Goal: Task Accomplishment & Management: Use online tool/utility

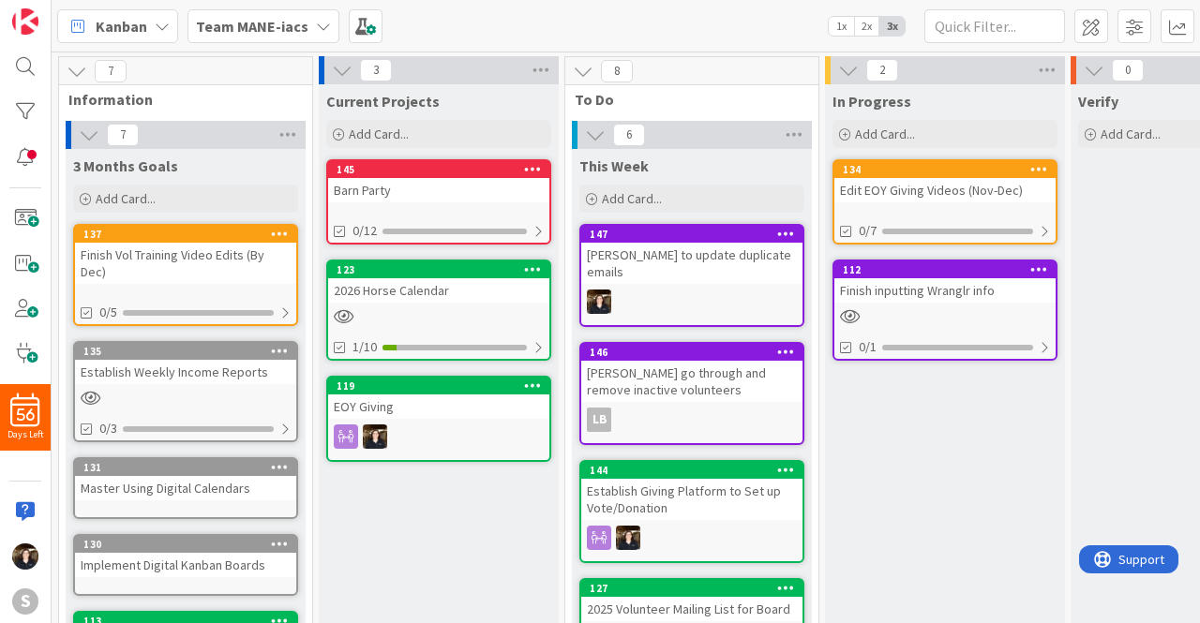
click at [276, 28] on b "Team MANE-iacs" at bounding box center [252, 26] width 112 height 19
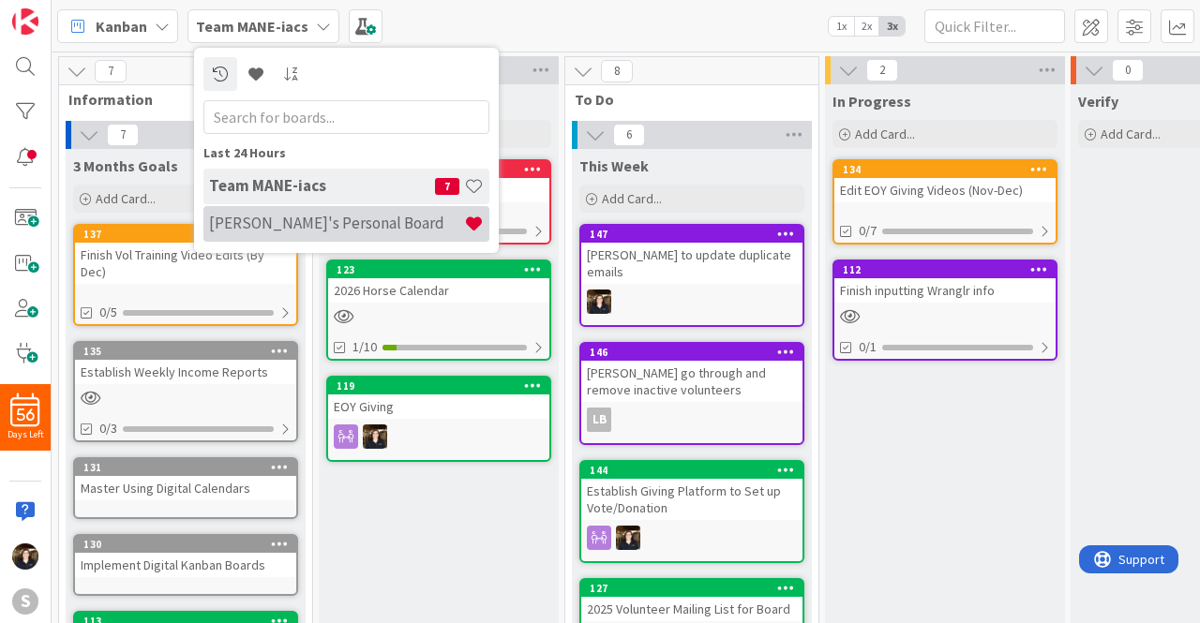
click at [289, 226] on h4 "[PERSON_NAME]'s Personal Board" at bounding box center [336, 223] width 255 height 19
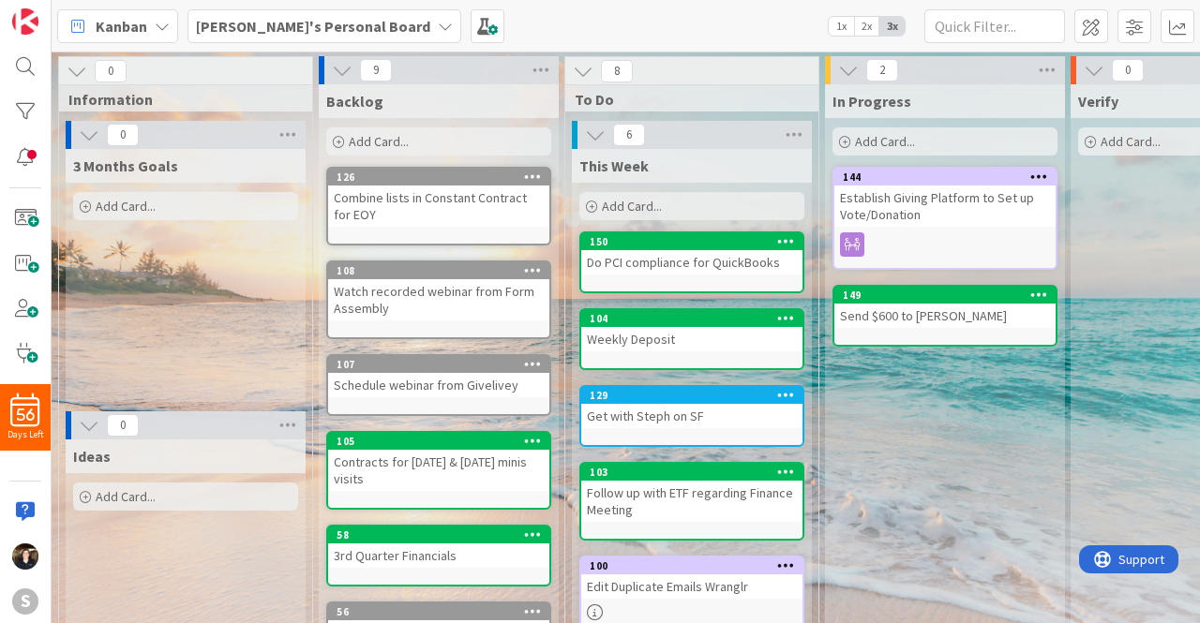
click at [639, 211] on span "Add Card..." at bounding box center [632, 206] width 60 height 17
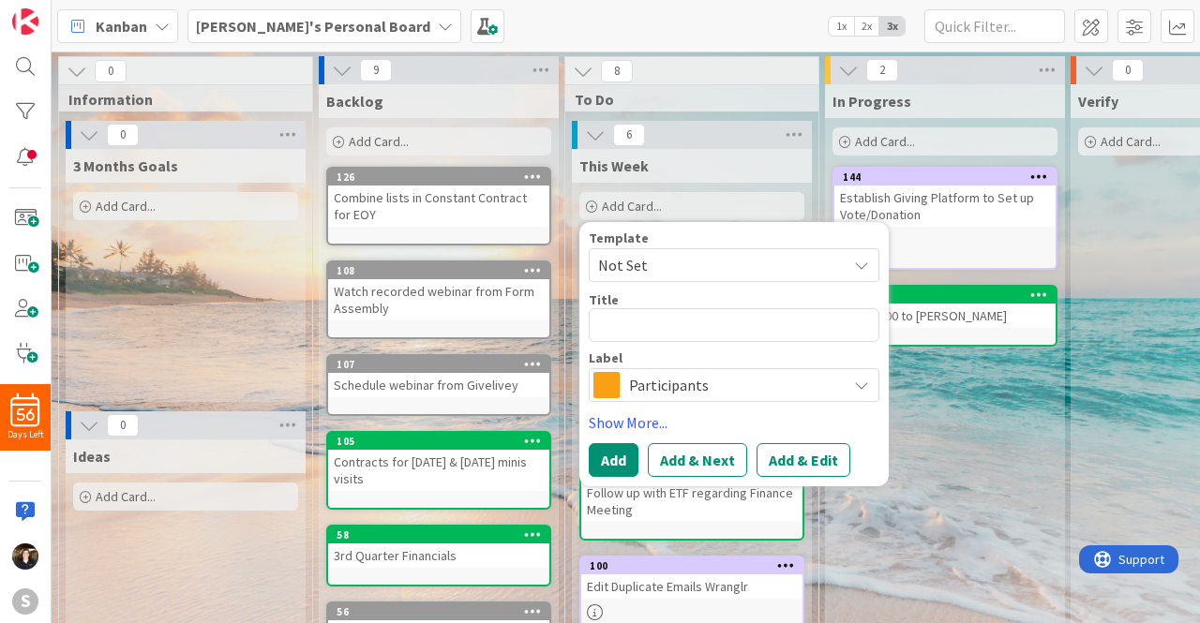
type textarea "x"
type textarea "F"
type textarea "x"
type textarea "Fi"
type textarea "x"
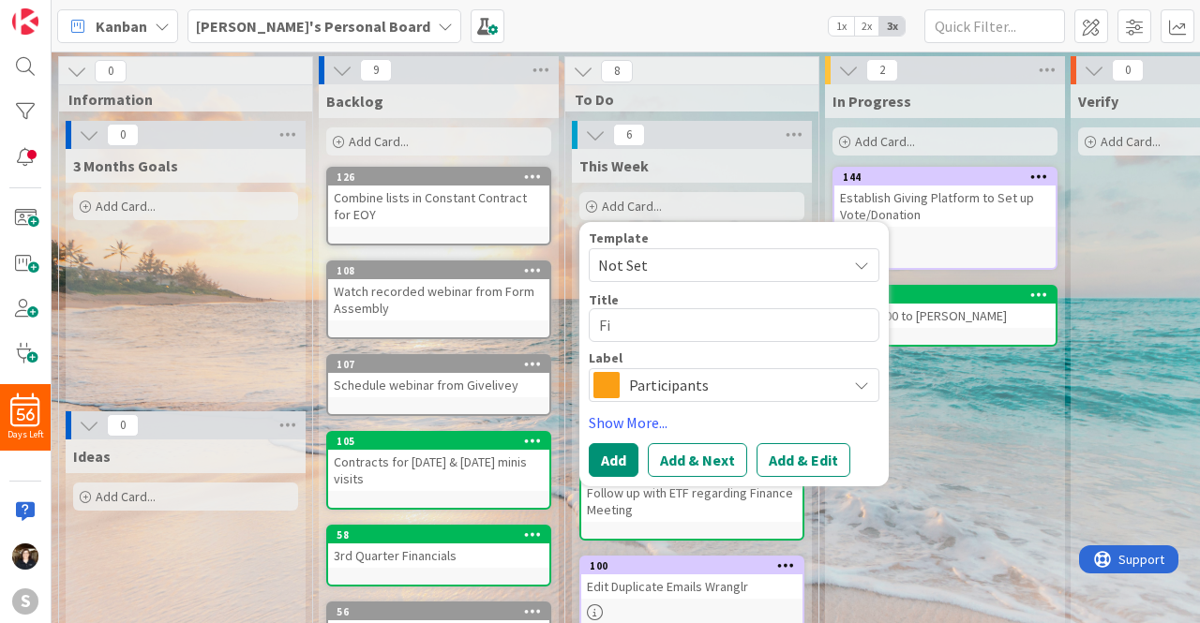
type textarea "Fin"
type textarea "x"
type textarea "Find"
type textarea "x"
type textarea "Find"
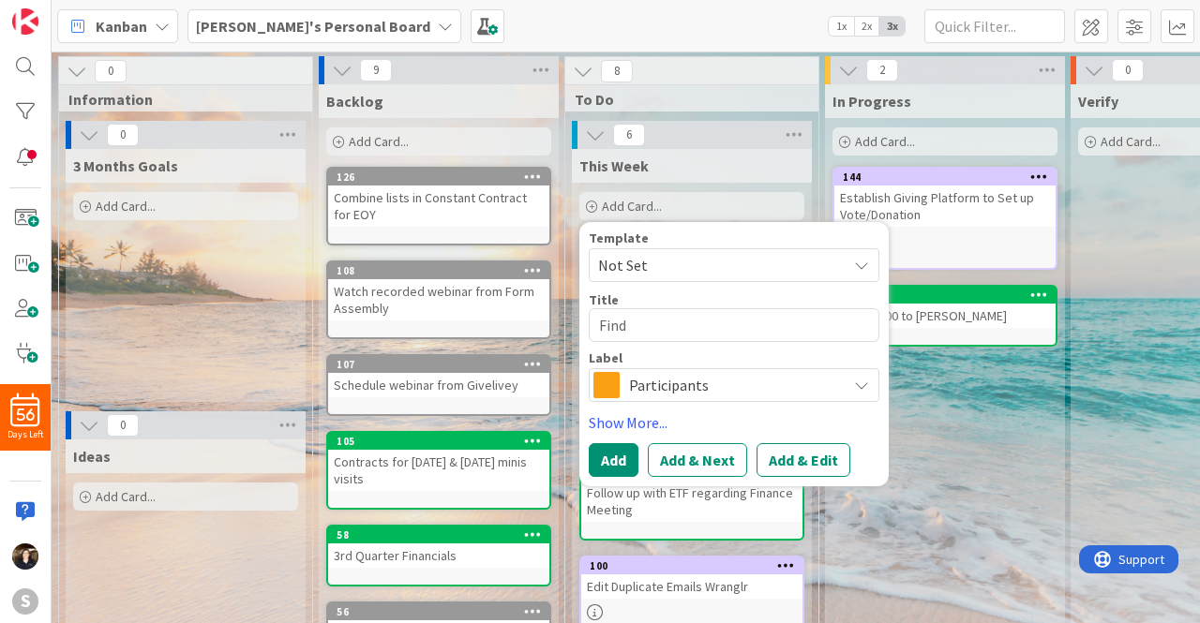
type textarea "x"
type textarea "Find W"
type textarea "x"
type textarea "Find Wr"
type textarea "x"
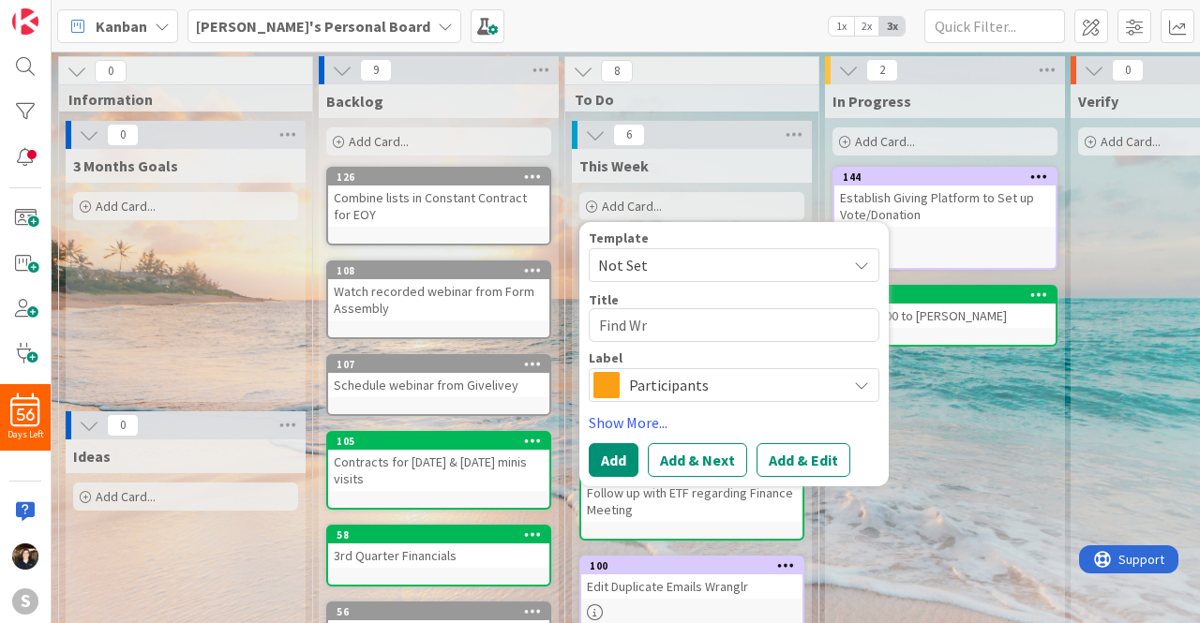
type textarea "Find Wra"
type textarea "x"
type textarea "Find Wran"
type textarea "x"
type textarea "Find Wrang"
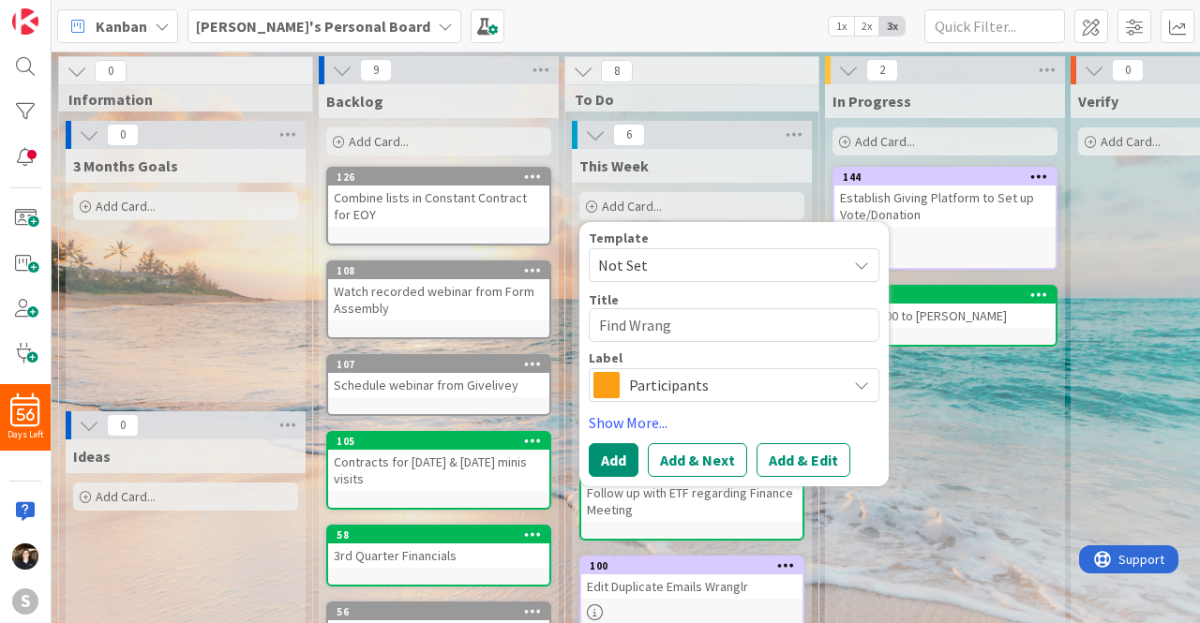
type textarea "x"
type textarea "Find Wrangl"
type textarea "x"
type textarea "Find Wranglr"
type textarea "x"
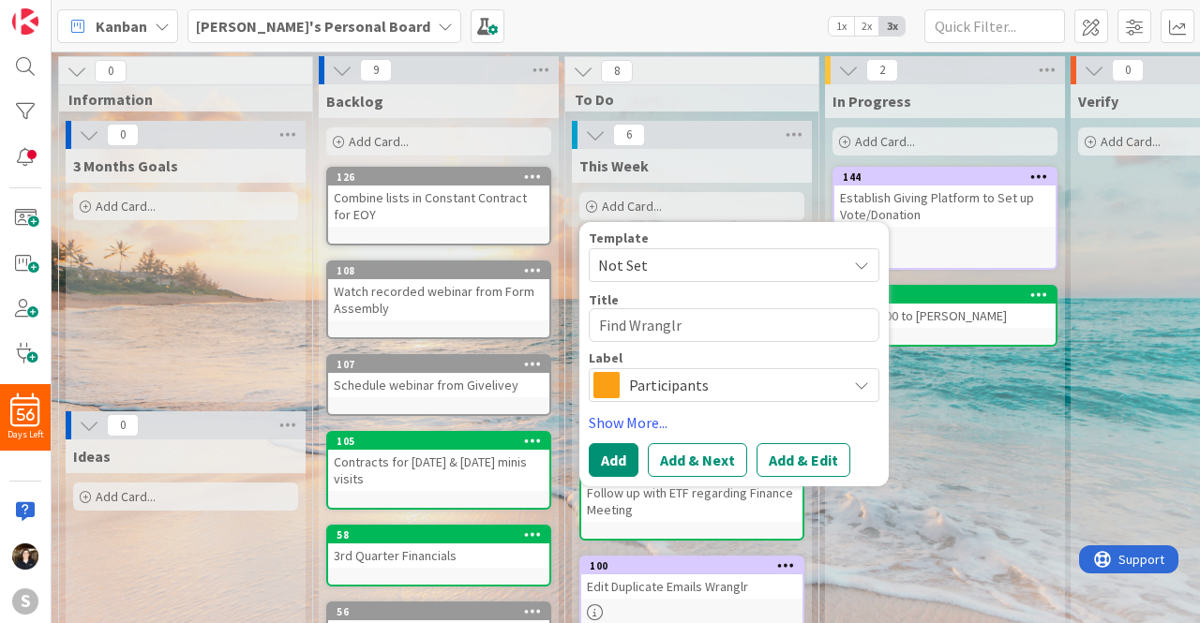
type textarea "Find Wranglr"
type textarea "x"
type textarea "Find Wranglr l"
type textarea "x"
type textarea "Find Wranglr li"
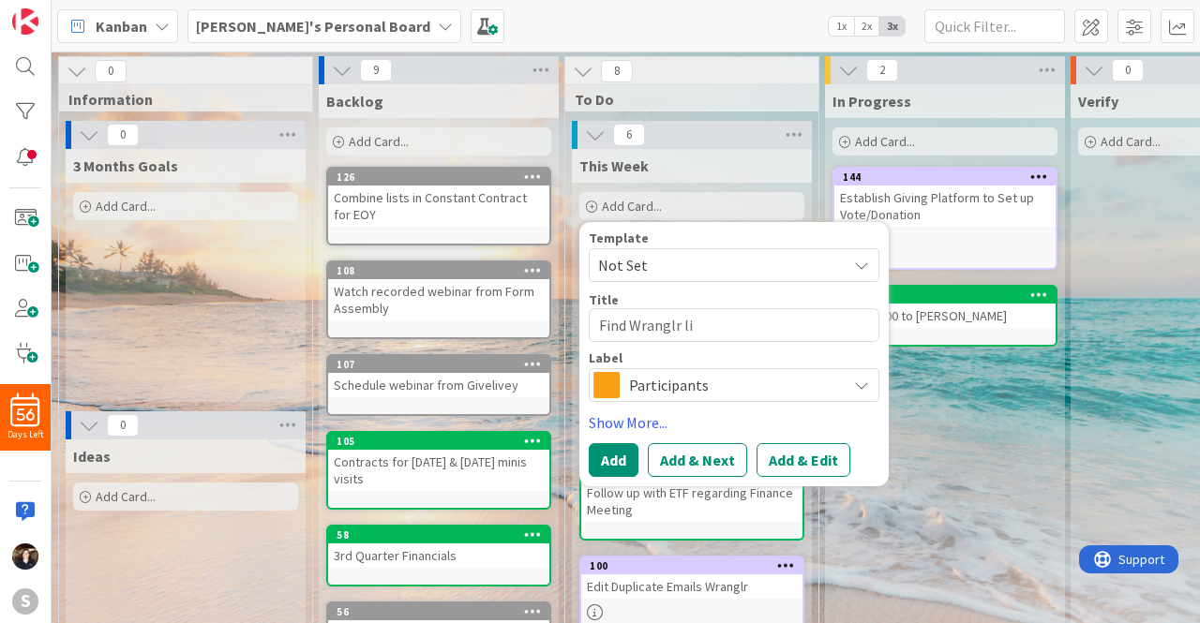
type textarea "x"
type textarea "Find Wranglr lin"
type textarea "x"
type textarea "Find Wranglr link"
type textarea "x"
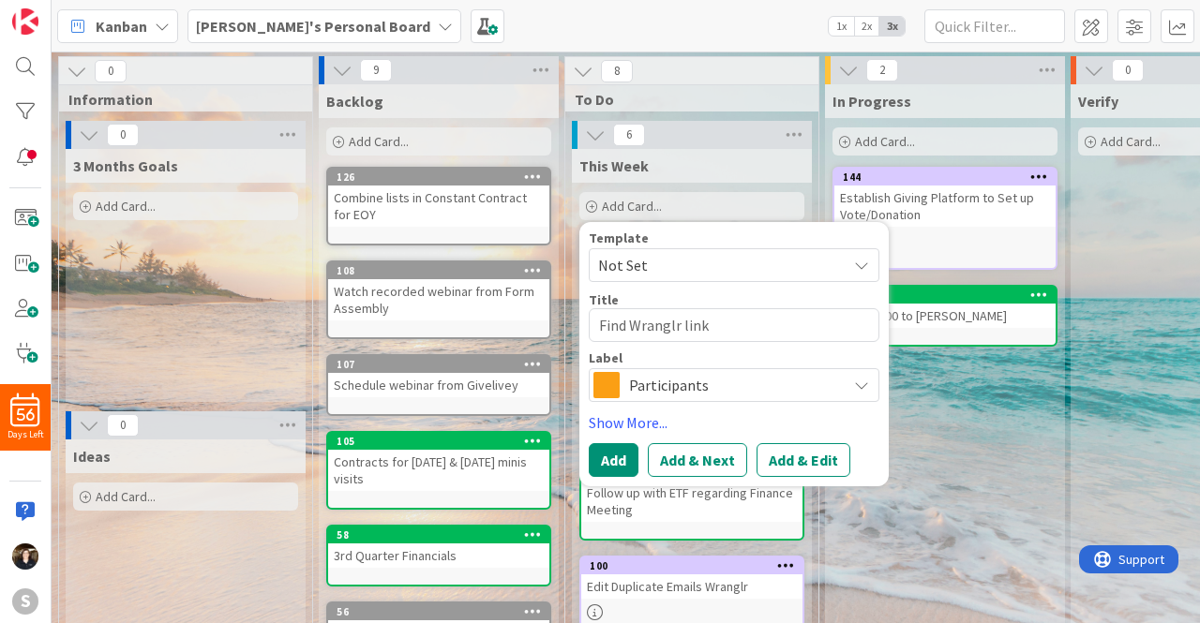
type textarea "Find Wranglr link"
type textarea "x"
type textarea "Find Wranglr link f"
type textarea "x"
type textarea "Find Wranglr link fo"
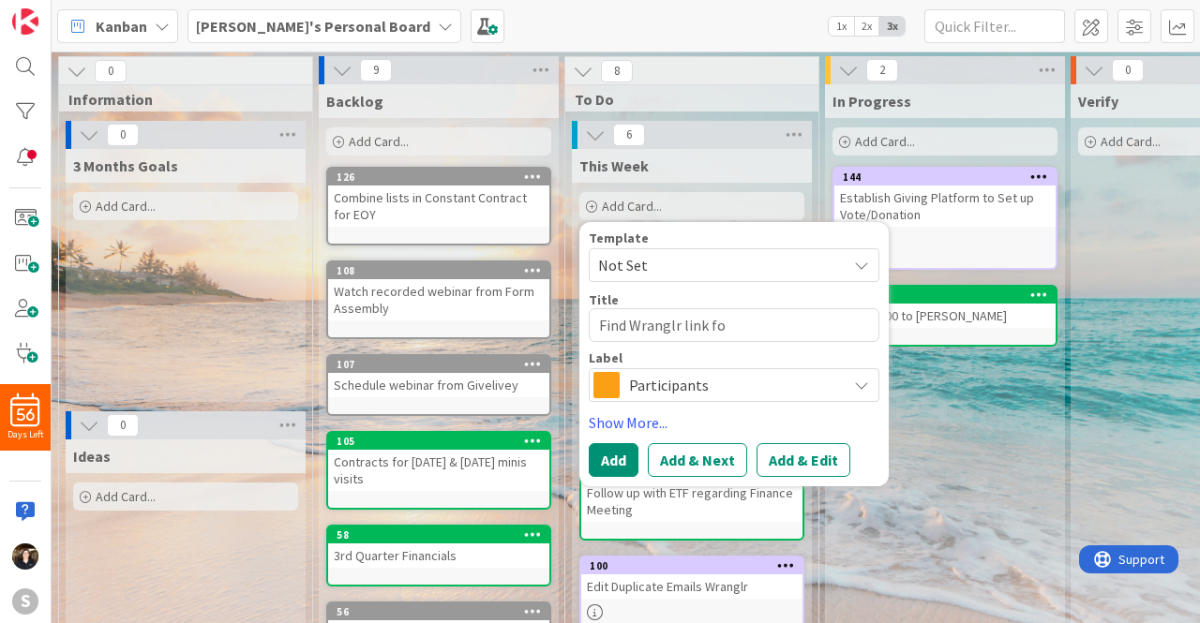
type textarea "x"
type textarea "Find Wranglr link for"
type textarea "x"
type textarea "Find Wranglr link for"
type textarea "x"
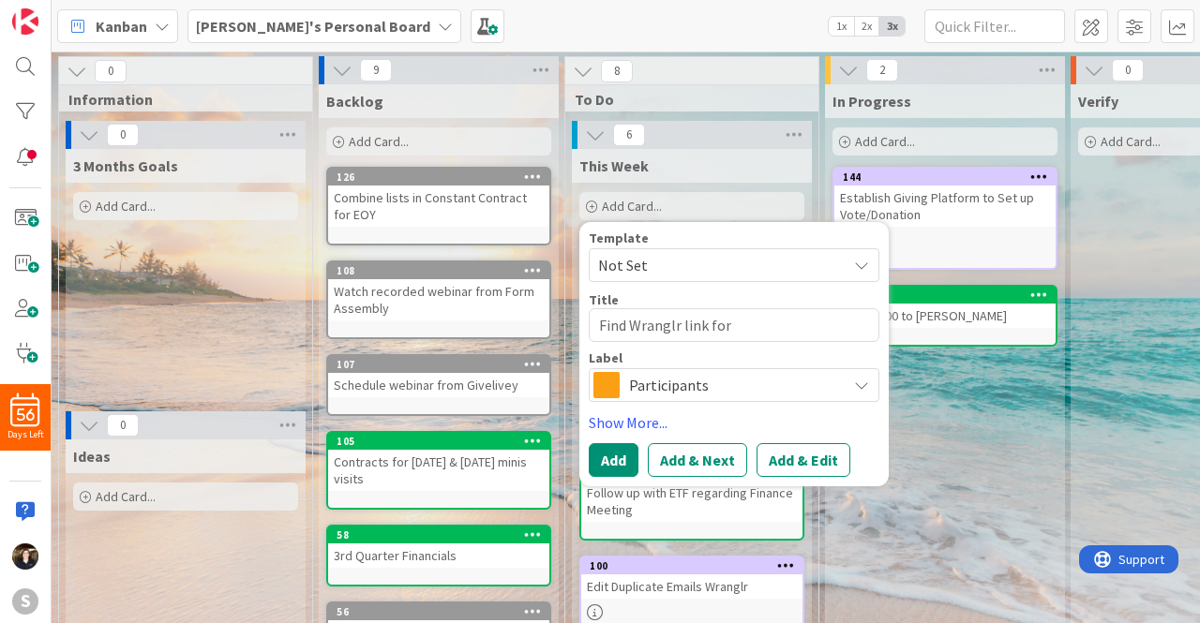
type textarea "Find Wranglr link for K"
type textarea "x"
type textarea "Find Wranglr link for Ka"
type textarea "x"
type textarea "Find Wranglr link for [PERSON_NAME]"
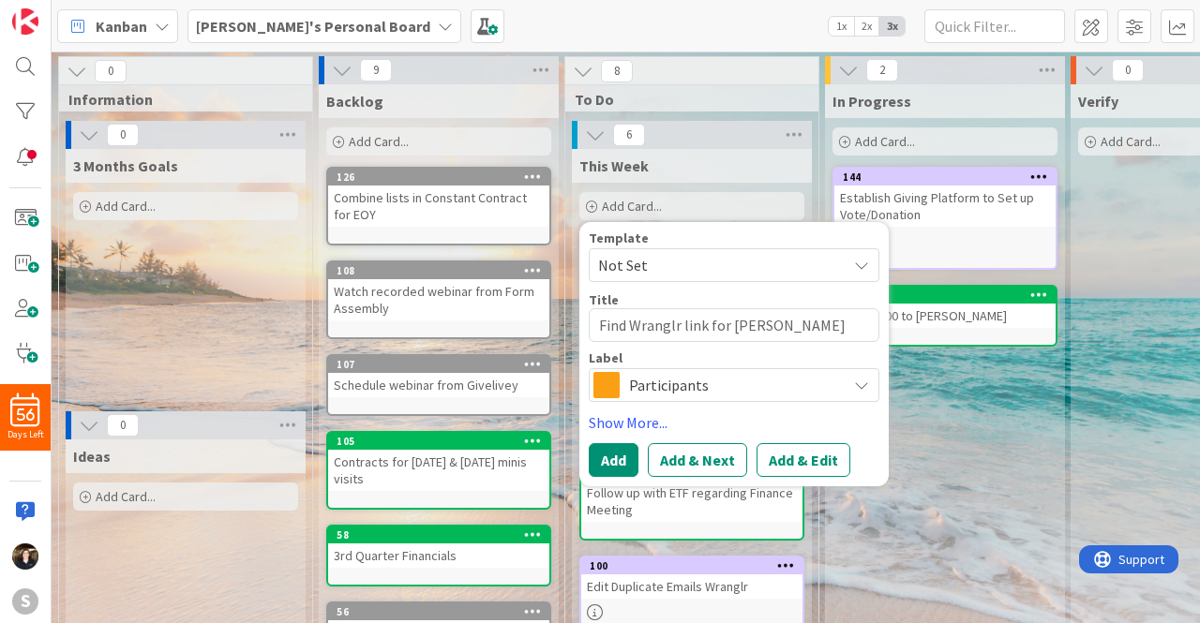
type textarea "x"
type textarea "Find Wranglr link for [PERSON_NAME]"
type textarea "x"
type textarea "Find Wranglr link for [PERSON_NAME]"
type textarea "x"
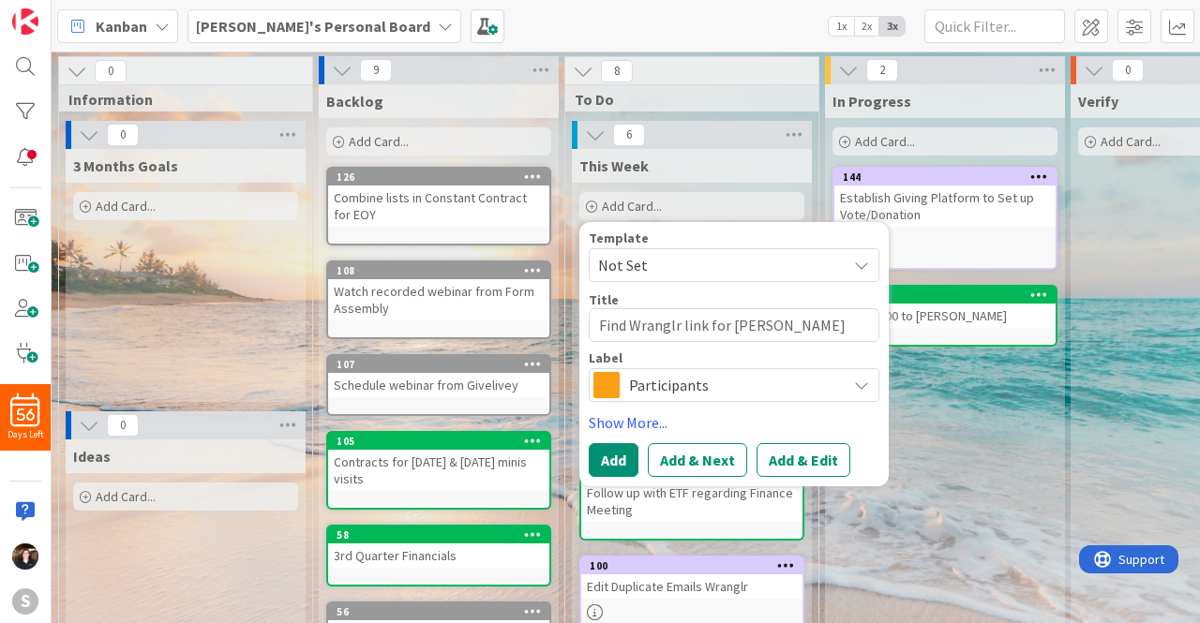
type textarea "Find Wranglr link for Ka"
type textarea "x"
type textarea "Find Wranglr link for Kar"
type textarea "x"
type textarea "Find Wranglr link for [PERSON_NAME]"
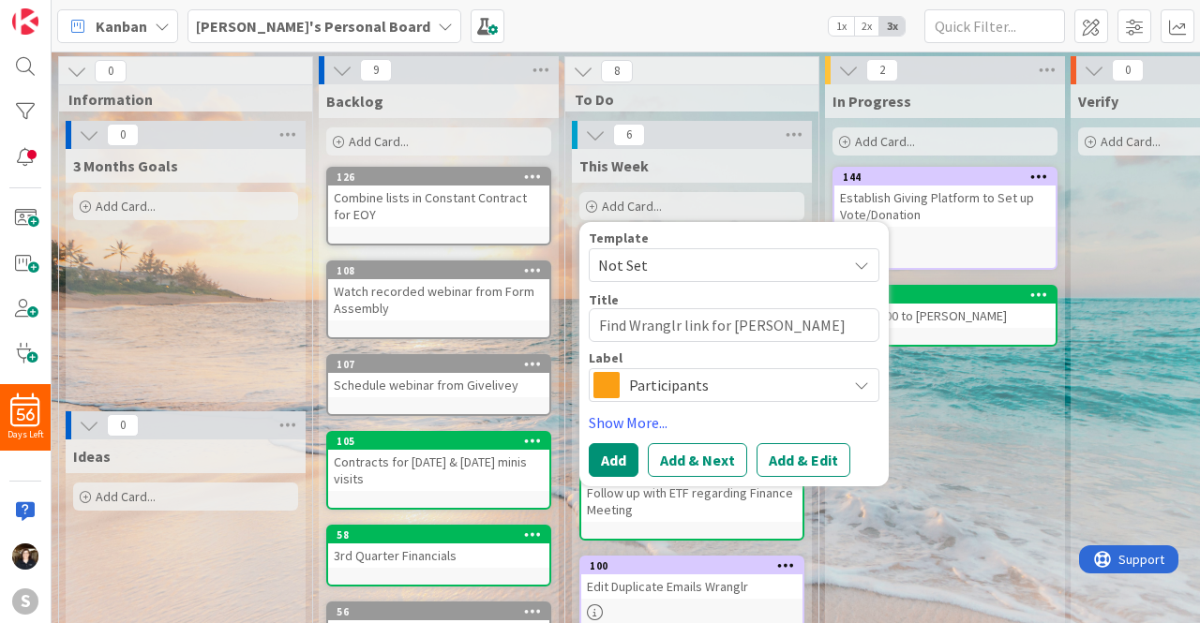
click at [865, 383] on icon at bounding box center [861, 385] width 15 height 15
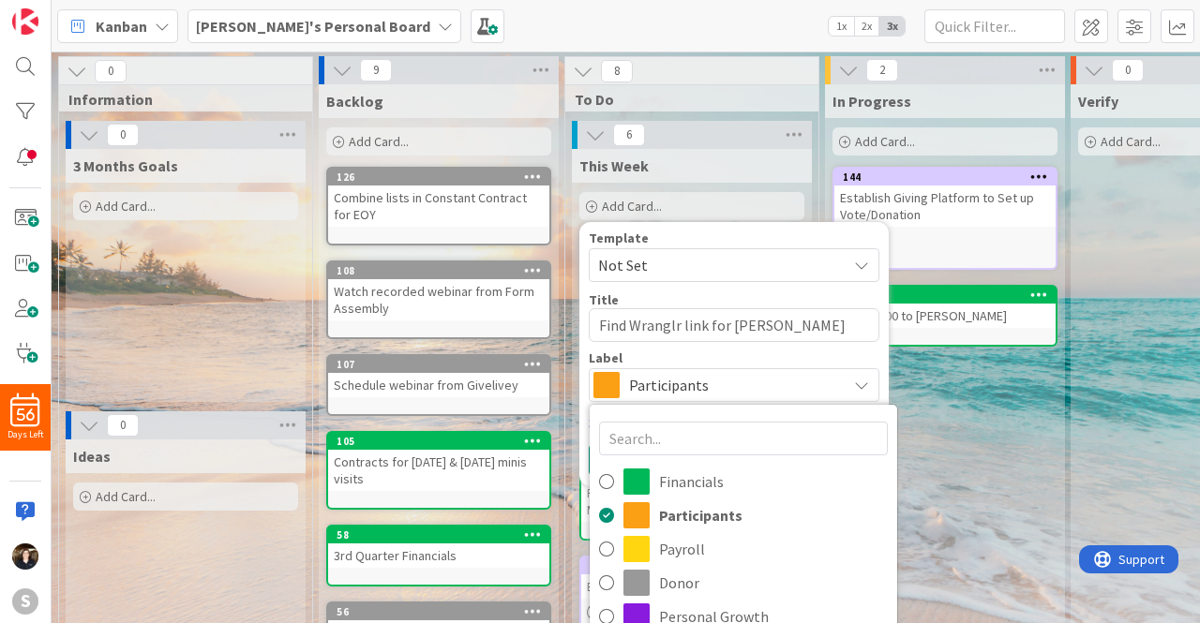
scroll to position [37, 0]
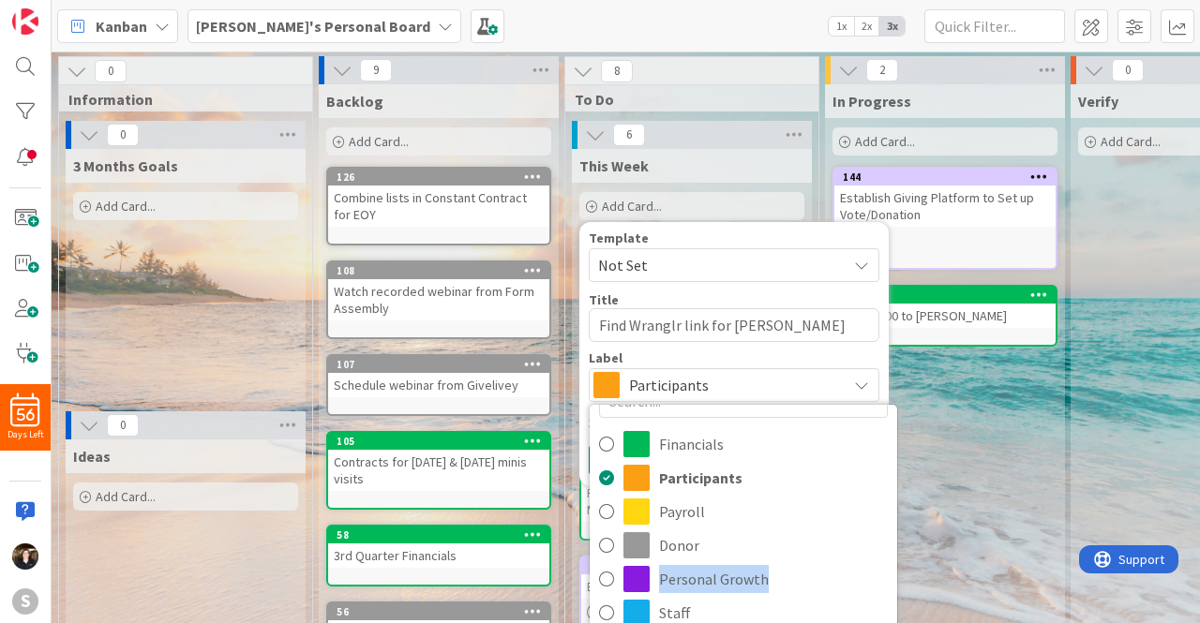
drag, startPoint x: 896, startPoint y: 541, endPoint x: 887, endPoint y: 569, distance: 29.6
click at [887, 569] on div "Financials Participants Payroll Donor Personal Growth Staff Problems Projects F…" at bounding box center [743, 591] width 309 height 375
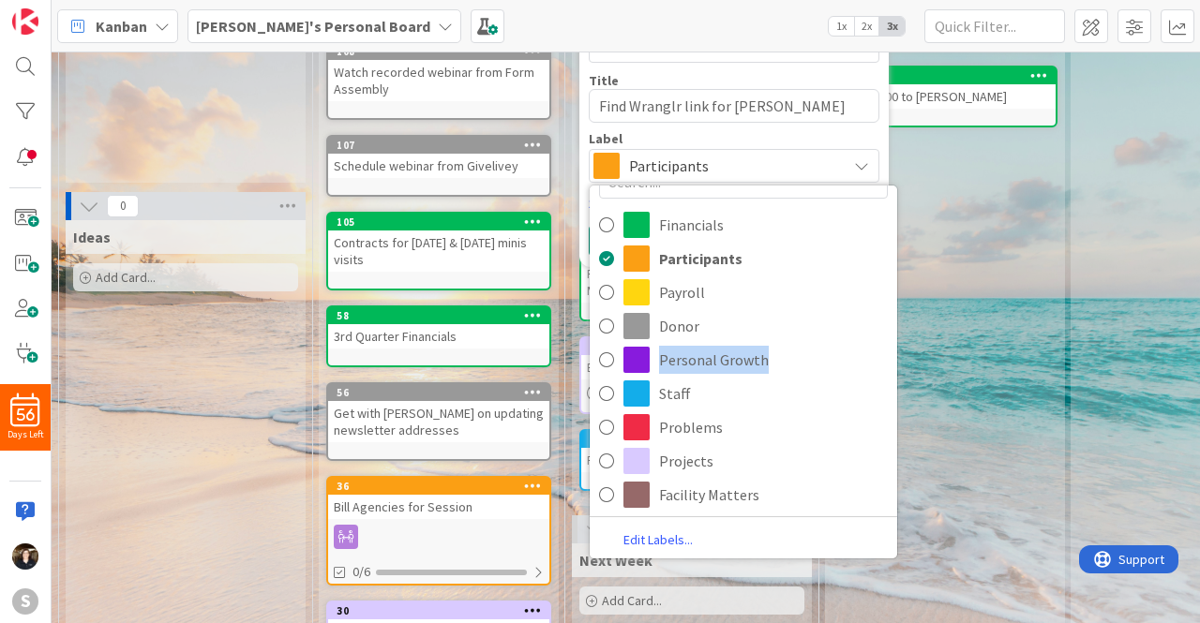
scroll to position [229, 0]
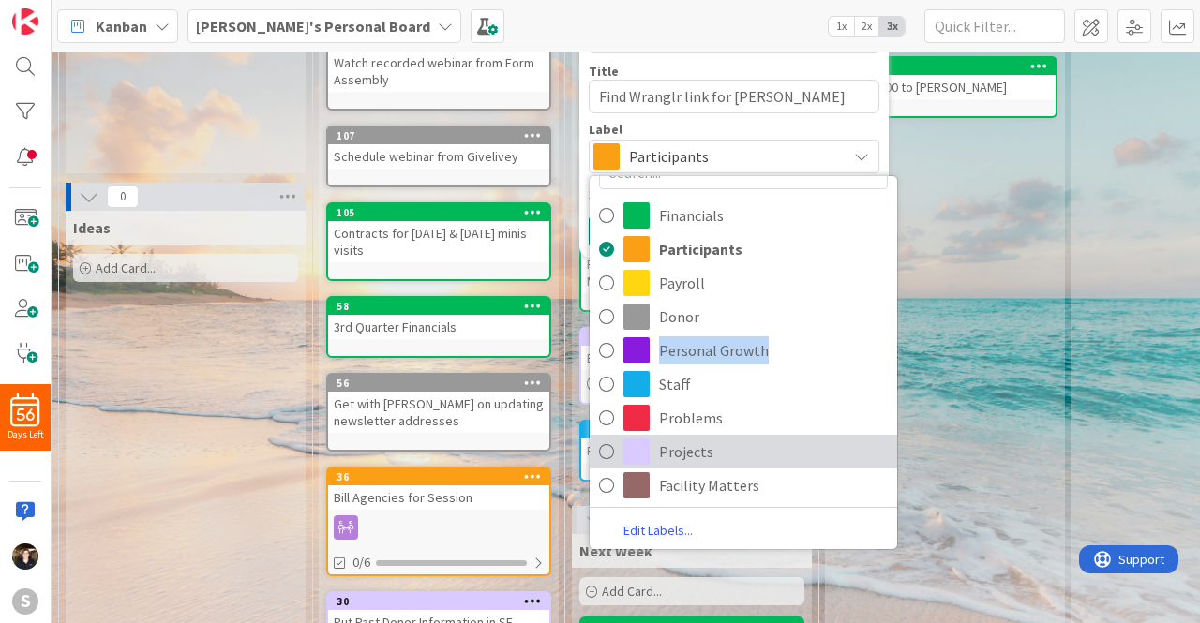
click at [609, 451] on icon at bounding box center [606, 452] width 15 height 28
type textarea "x"
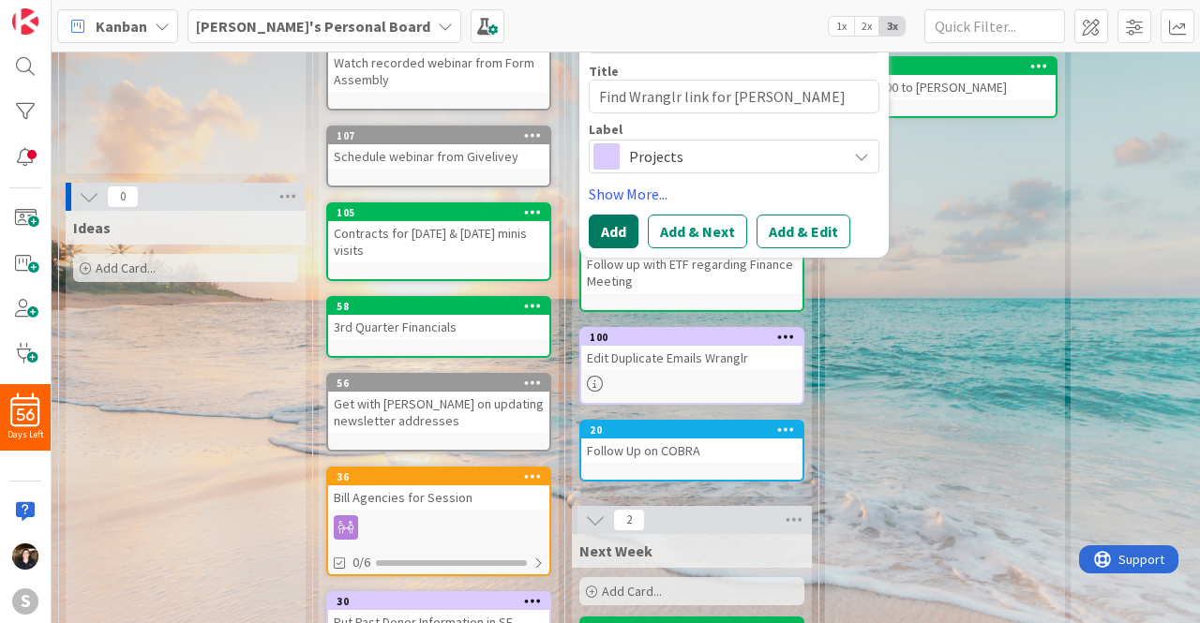
click at [617, 237] on button "Add" at bounding box center [614, 232] width 50 height 34
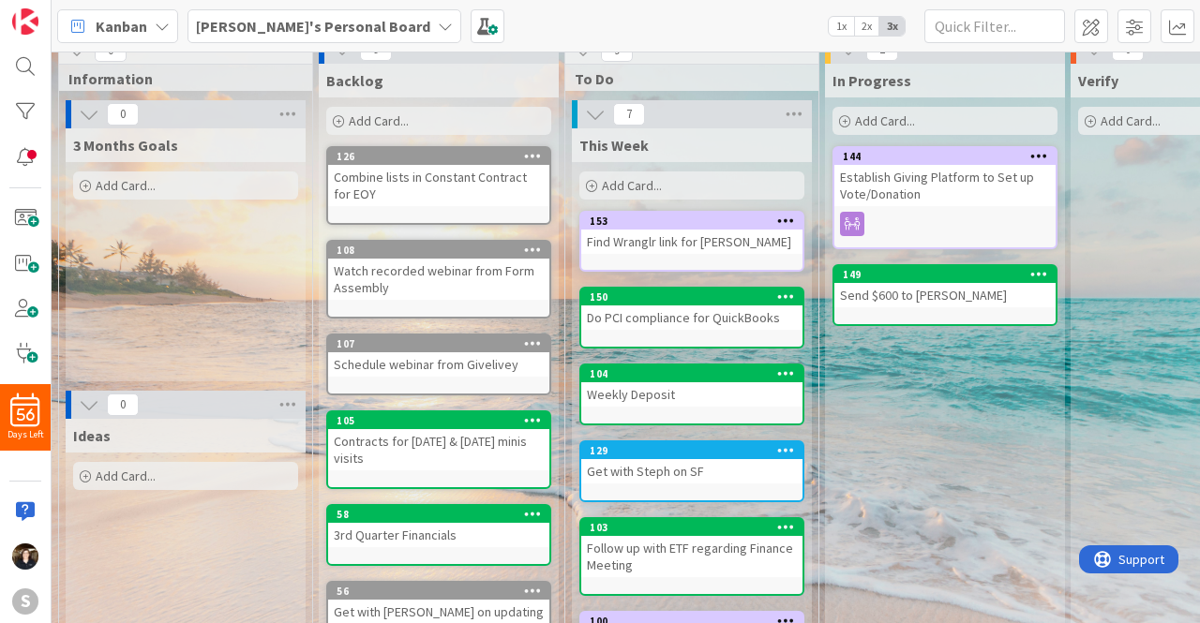
scroll to position [0, 0]
